Goal: Information Seeking & Learning: Obtain resource

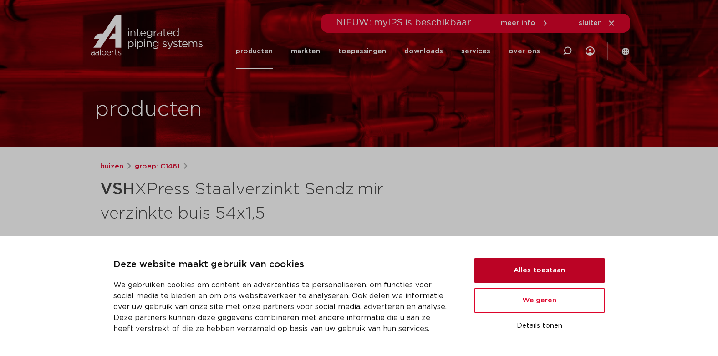
click at [583, 276] on button "Alles toestaan" at bounding box center [539, 270] width 131 height 25
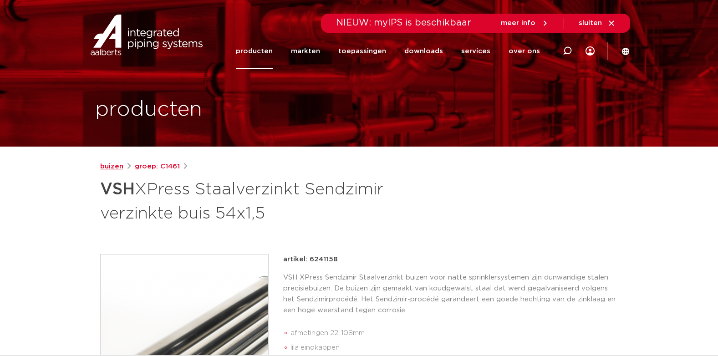
click at [109, 168] on link "buizen" at bounding box center [111, 166] width 23 height 11
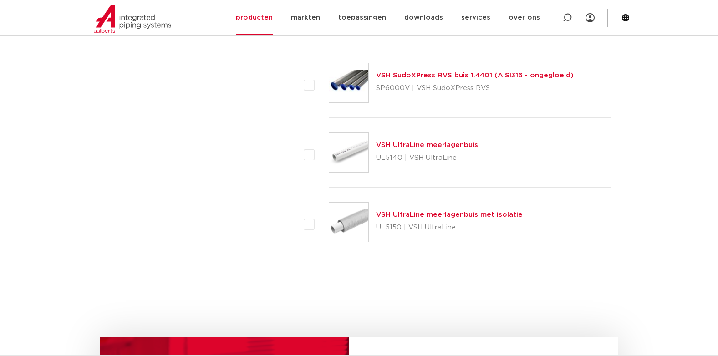
scroll to position [1320, 0]
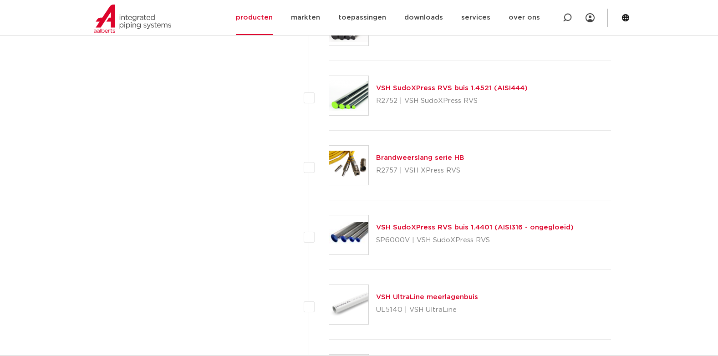
click at [432, 228] on link "VSH SudoXPress RVS buis 1.4401 (AISI316 - ongegloeid)" at bounding box center [475, 227] width 198 height 7
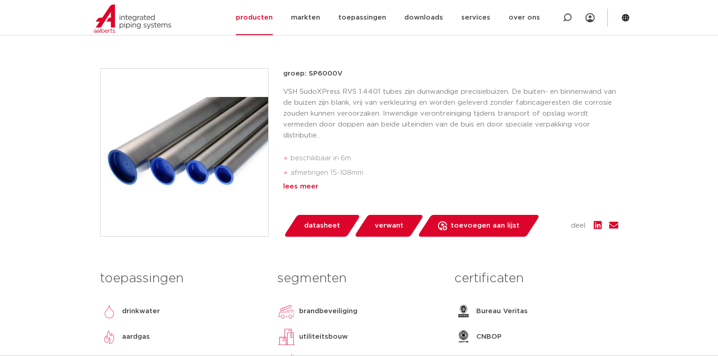
scroll to position [182, 0]
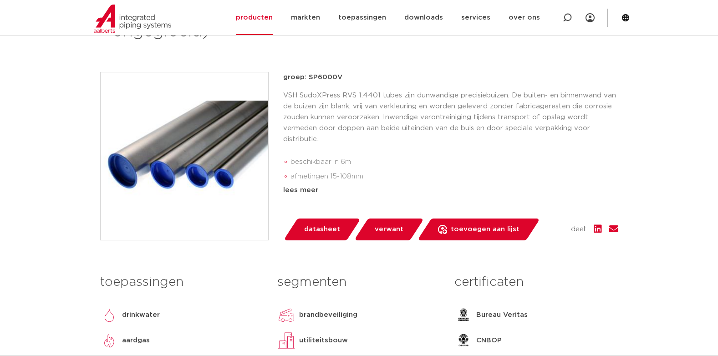
click at [323, 228] on span "datasheet" at bounding box center [322, 229] width 36 height 15
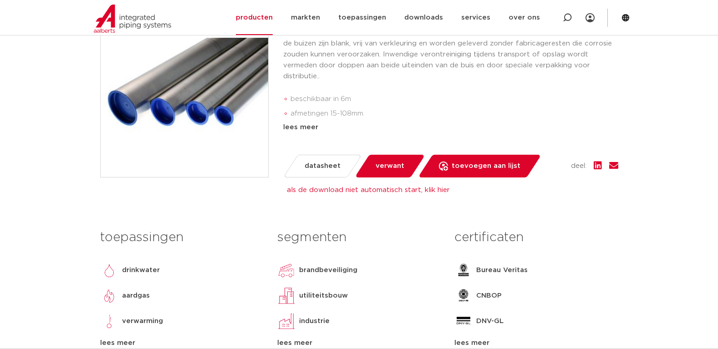
scroll to position [91, 0]
